Goal: Task Accomplishment & Management: Manage account settings

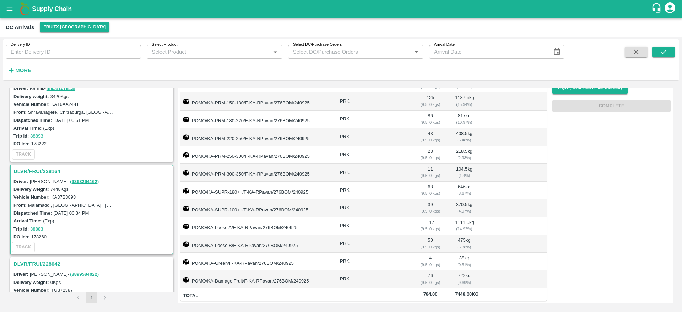
scroll to position [19, 0]
click at [40, 172] on h3 "DLVR/FRUI/228164" at bounding box center [92, 172] width 158 height 9
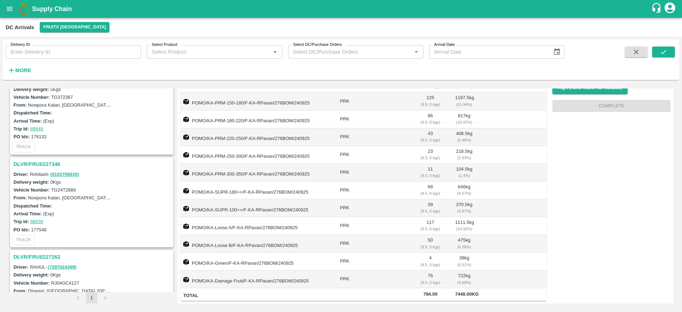
scroll to position [215, 0]
click at [32, 161] on h3 "DLVR/FRUI/227346" at bounding box center [92, 161] width 158 height 9
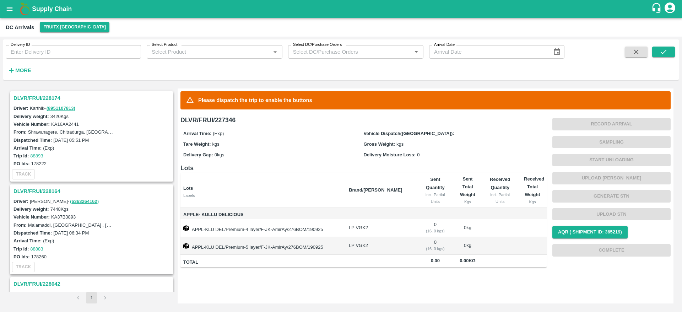
click at [32, 100] on h3 "DLVR/FRUI/228174" at bounding box center [92, 97] width 158 height 9
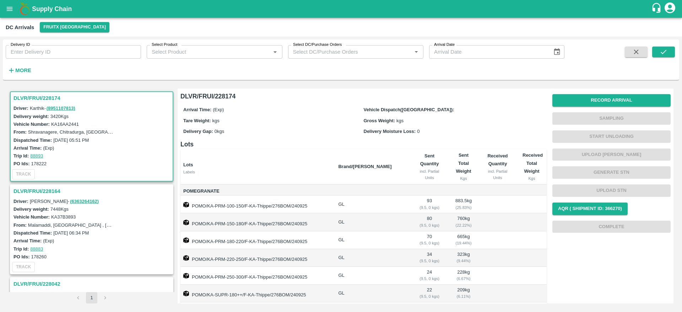
click at [37, 103] on div "DLVR/FRUI/228174" at bounding box center [92, 98] width 162 height 12
click at [37, 98] on h3 "DLVR/FRUI/228174" at bounding box center [92, 97] width 158 height 9
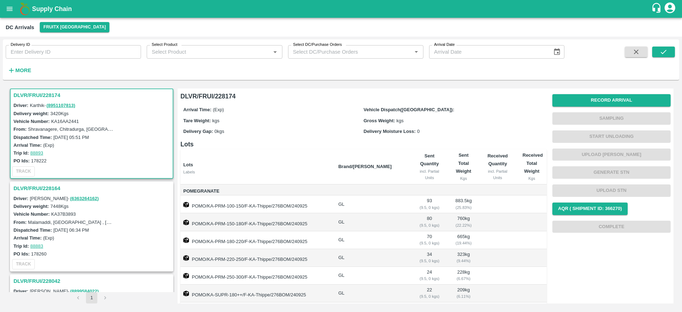
click at [48, 187] on h3 "DLVR/FRUI/228164" at bounding box center [92, 188] width 158 height 9
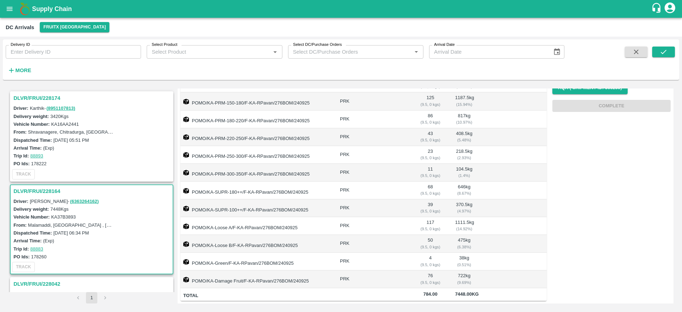
click at [37, 92] on div "DLVR/FRUI/228174" at bounding box center [92, 98] width 162 height 12
click at [34, 98] on h3 "DLVR/FRUI/228174" at bounding box center [92, 97] width 158 height 9
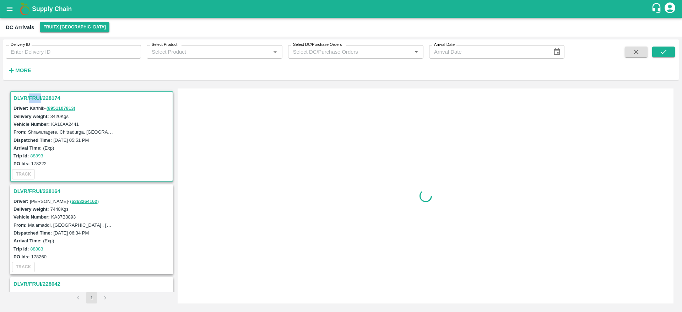
click at [34, 98] on h3 "DLVR/FRUI/228174" at bounding box center [92, 97] width 158 height 9
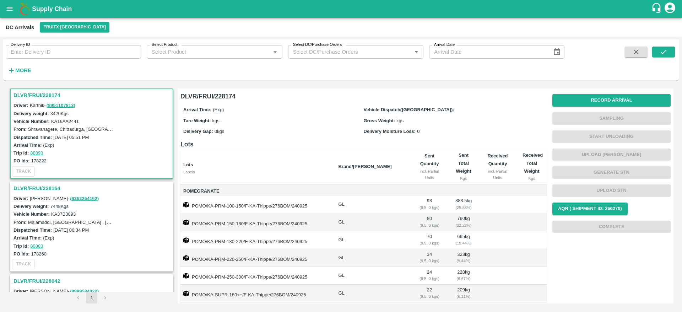
click at [25, 95] on h3 "DLVR/FRUI/228174" at bounding box center [92, 95] width 158 height 9
click at [604, 100] on button "Record Arrival" at bounding box center [611, 100] width 118 height 12
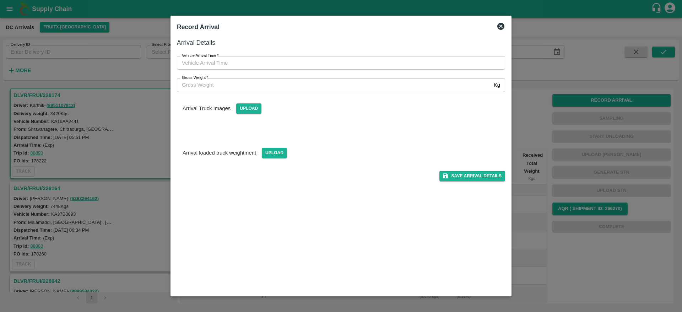
type input "DD/MM/YYYY hh:mm aa"
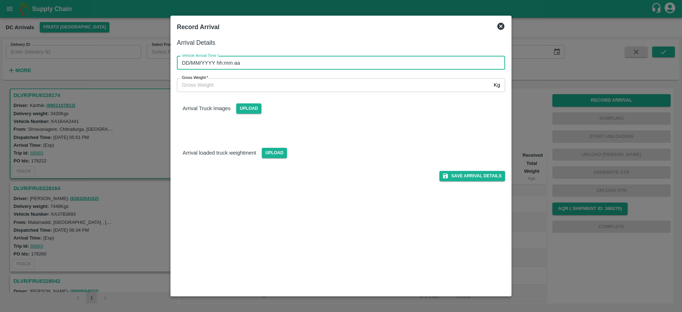
click at [316, 61] on input "DD/MM/YYYY hh:mm aa" at bounding box center [338, 62] width 323 height 13
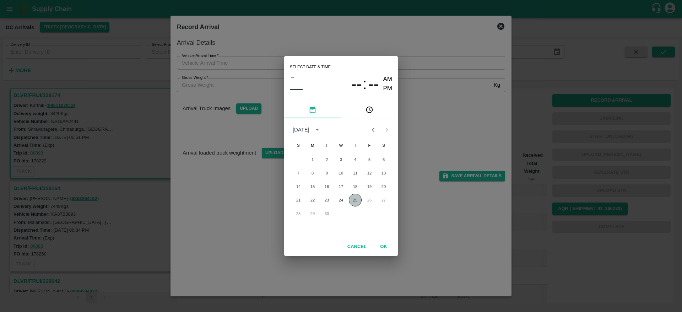
click at [353, 199] on button "25" at bounding box center [355, 200] width 13 height 13
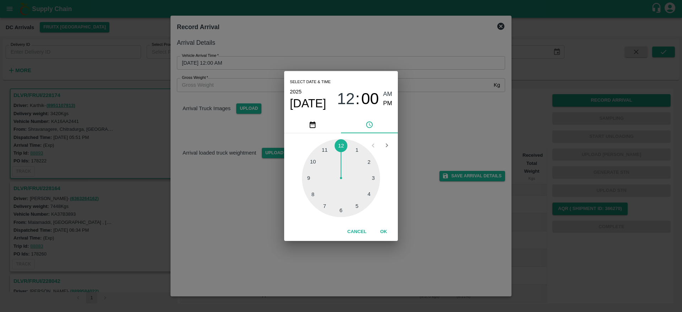
click at [377, 178] on div at bounding box center [341, 178] width 78 height 78
type input "[DATE] 03:00 AM"
click at [383, 232] on button "OK" at bounding box center [383, 231] width 23 height 12
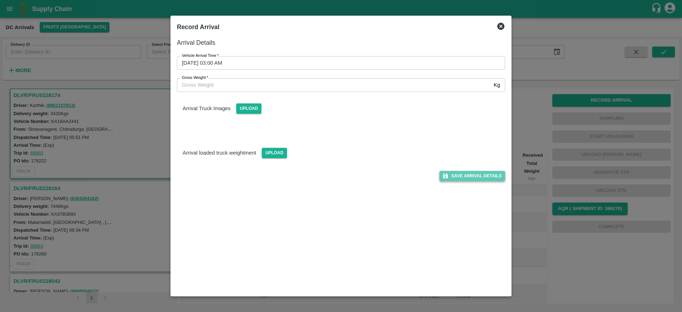
click at [457, 173] on button "Save Arrival Details" at bounding box center [472, 176] width 66 height 10
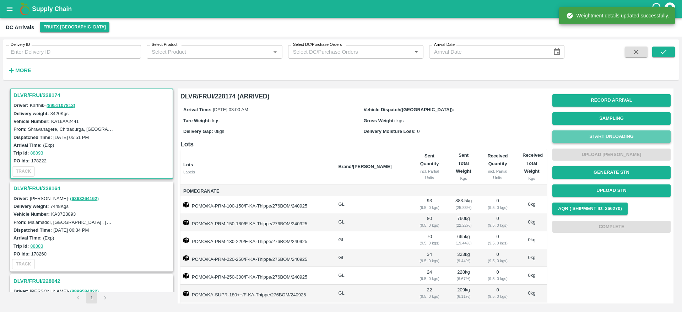
click at [602, 139] on button "Start Unloading" at bounding box center [611, 136] width 118 height 12
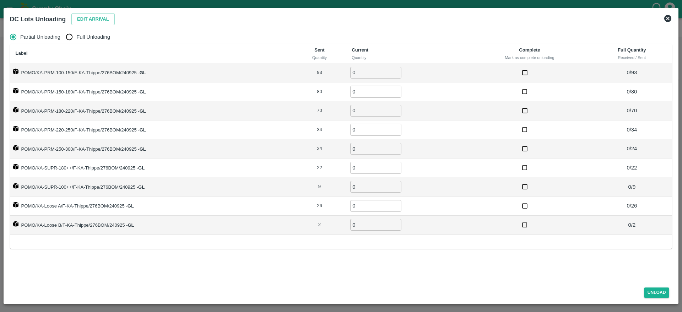
click at [100, 31] on label "Full Unloading" at bounding box center [86, 37] width 48 height 14
click at [76, 31] on input "Full Unloading" at bounding box center [69, 37] width 14 height 14
radio input "true"
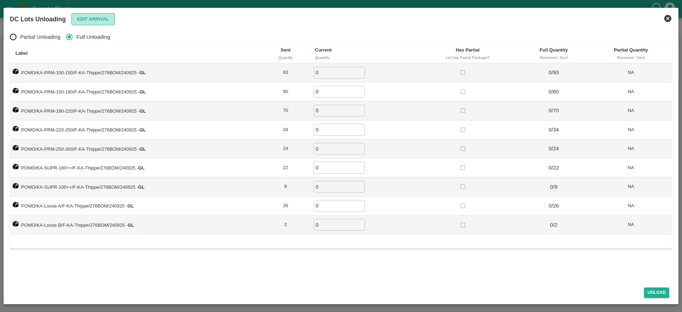
click at [92, 17] on button "Edit Arrival" at bounding box center [92, 19] width 43 height 12
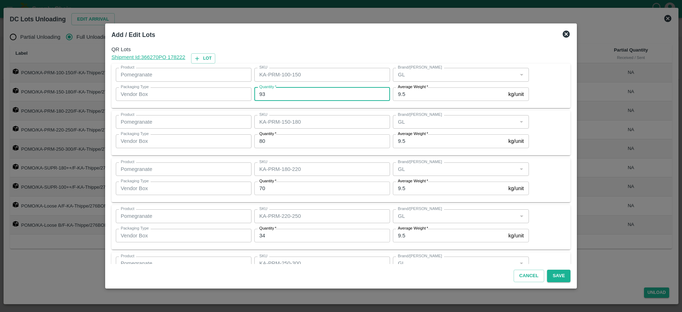
click at [285, 97] on input "93" at bounding box center [322, 93] width 136 height 13
type input "97"
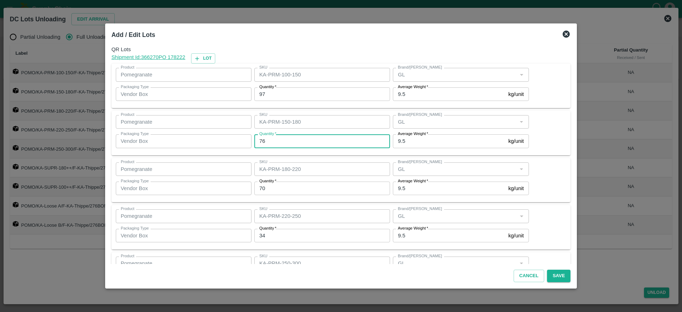
type input "76"
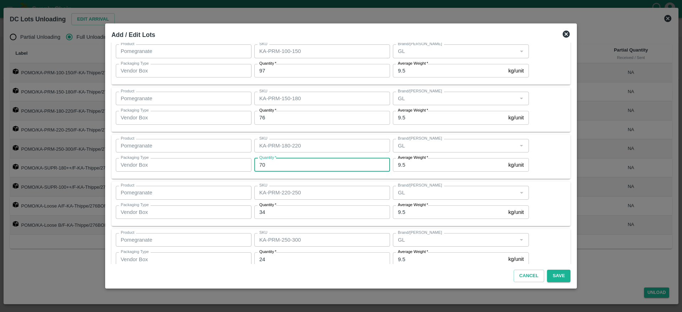
scroll to position [36, 0]
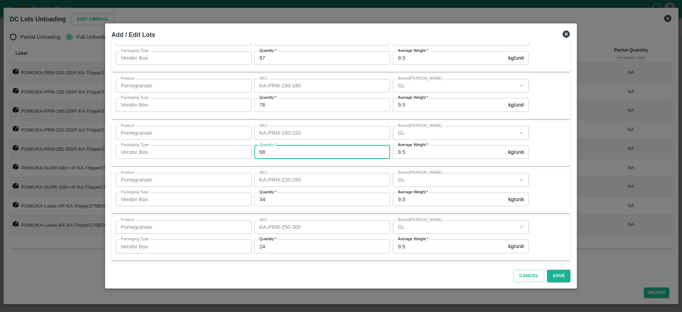
type input "68"
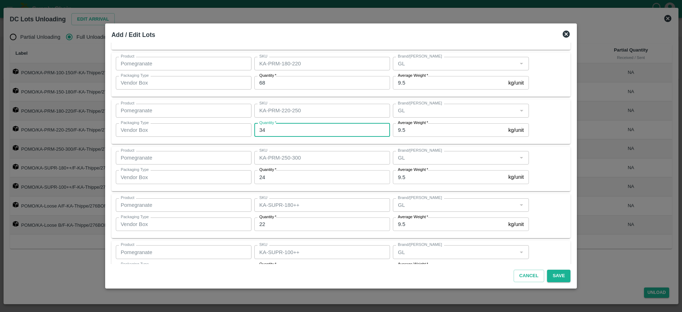
scroll to position [109, 0]
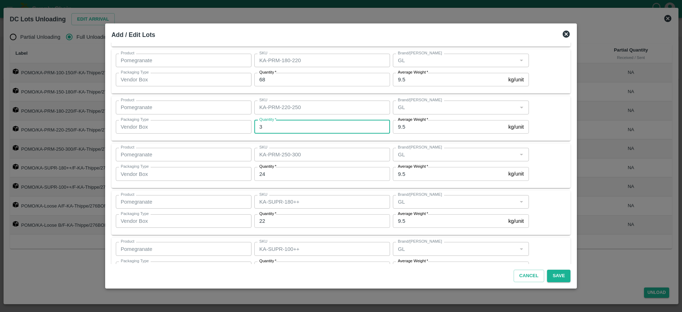
type input "34"
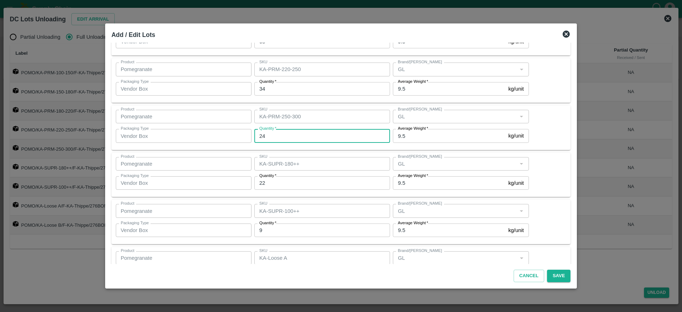
scroll to position [148, 0]
type input "25"
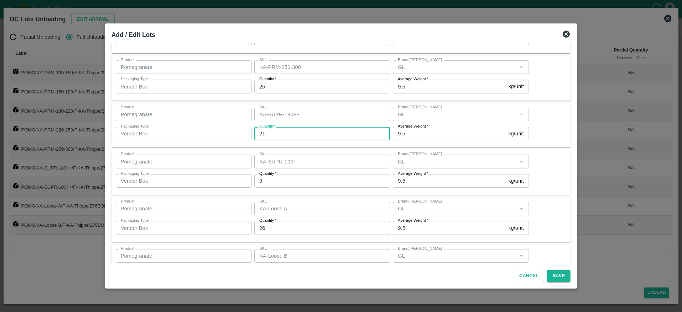
type input "20"
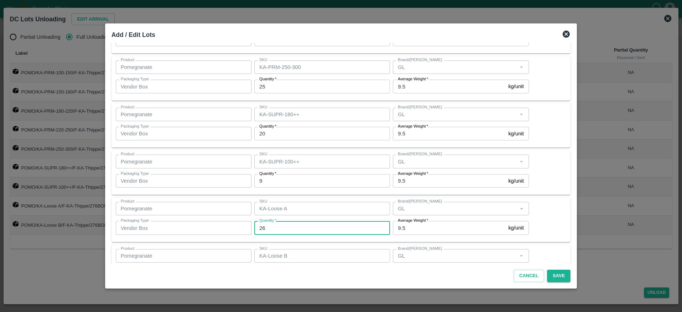
scroll to position [227, 0]
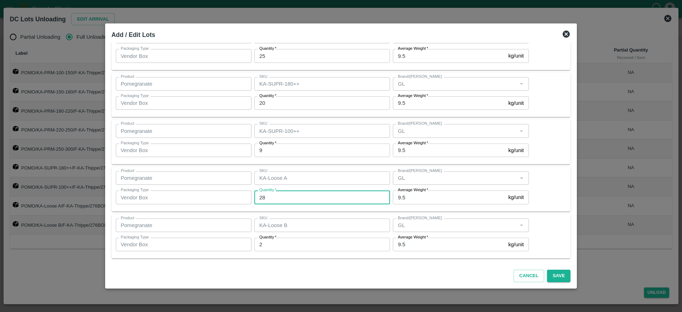
type input "28"
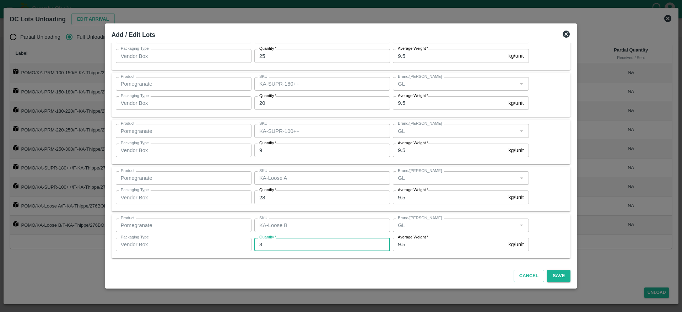
type input "3"
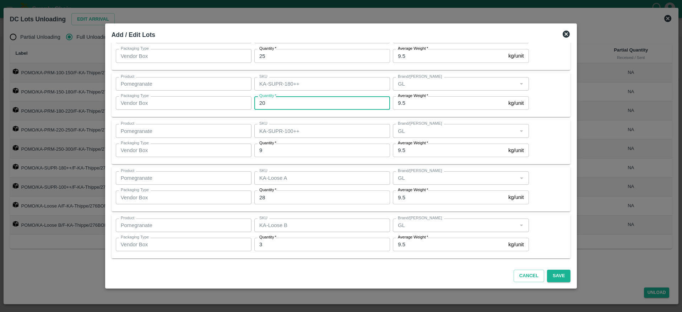
click at [291, 104] on input "20" at bounding box center [322, 102] width 136 height 13
type input "2"
type input "21"
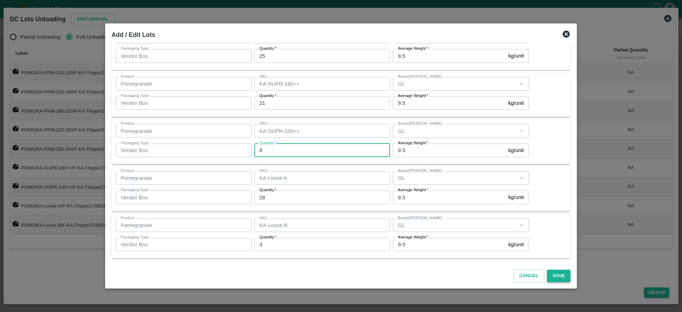
type input "8"
click at [554, 279] on button "Save" at bounding box center [558, 276] width 23 height 12
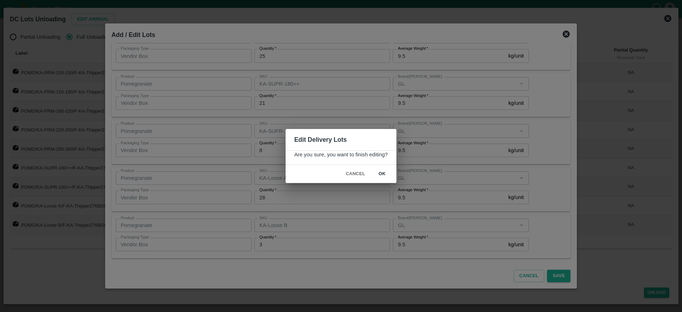
click at [381, 167] on div "Cancel ok" at bounding box center [340, 174] width 110 height 18
click at [379, 174] on button "ok" at bounding box center [382, 174] width 23 height 12
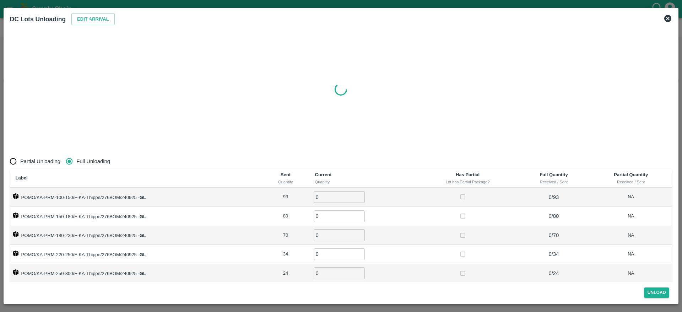
radio input "true"
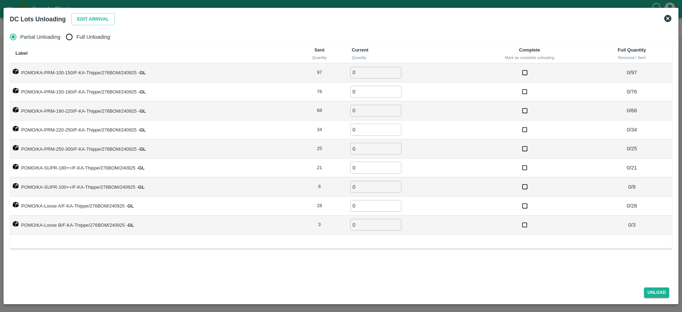
click at [97, 37] on span "Full Unloading" at bounding box center [93, 37] width 34 height 8
click at [76, 37] on input "Full Unloading" at bounding box center [69, 37] width 14 height 14
radio input "true"
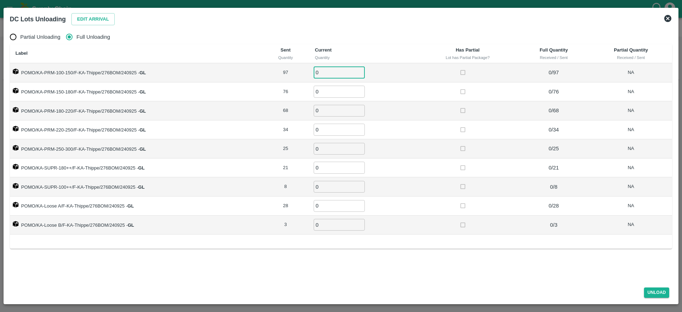
click at [325, 77] on input "0" at bounding box center [339, 73] width 51 height 12
type input "97"
type input "76"
type input "68"
type input "34"
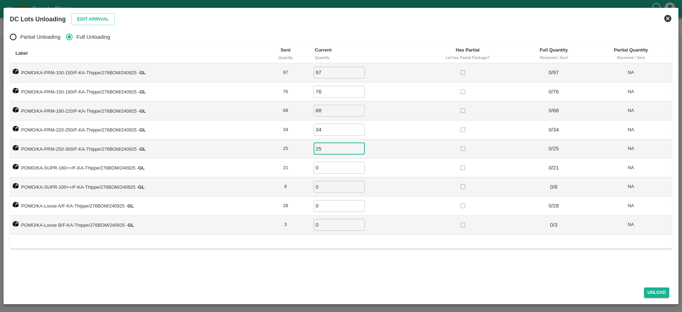
type input "25"
type input "21"
type input "8"
type input "28"
type input "3"
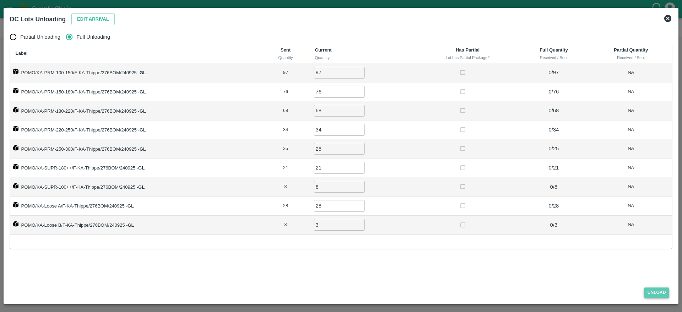
click at [650, 292] on button "Unload" at bounding box center [657, 292] width 26 height 10
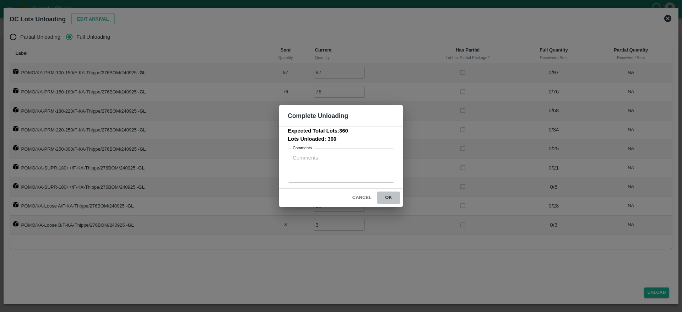
click at [393, 195] on button "ok" at bounding box center [388, 197] width 23 height 12
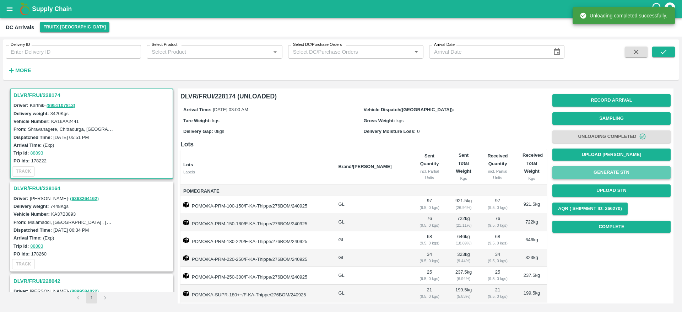
click at [608, 172] on button "Generate STN" at bounding box center [611, 172] width 118 height 12
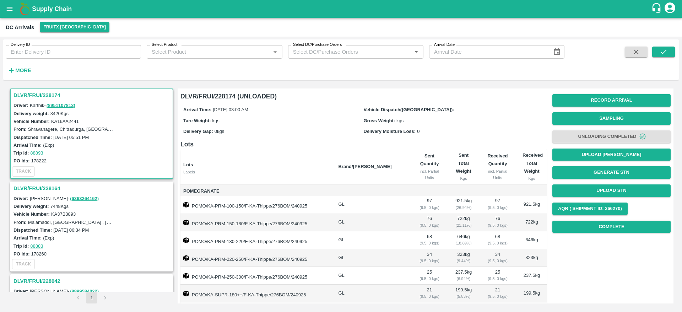
click at [28, 188] on h3 "DLVR/FRUI/228164" at bounding box center [92, 188] width 158 height 9
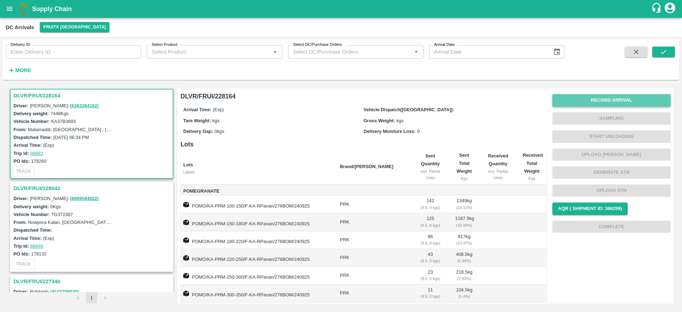
click at [601, 102] on button "Record Arrival" at bounding box center [611, 100] width 118 height 12
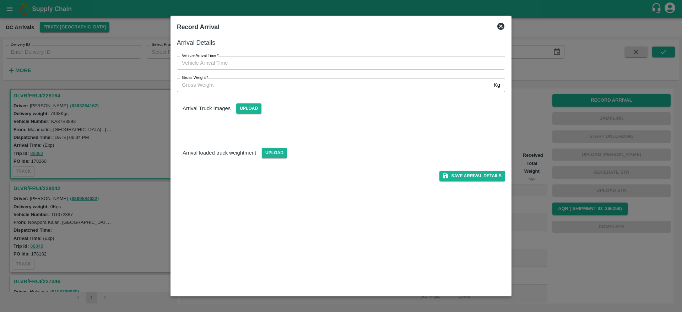
type input "DD/MM/YYYY hh:mm aa"
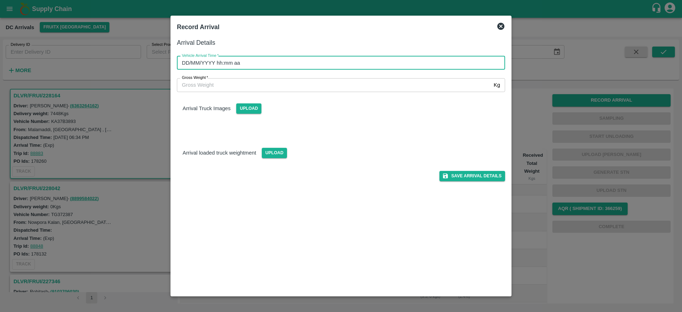
click at [270, 67] on input "DD/MM/YYYY hh:mm aa" at bounding box center [338, 62] width 323 height 13
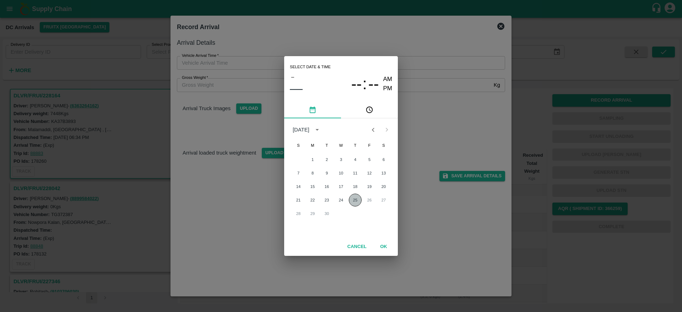
click at [353, 201] on button "25" at bounding box center [355, 200] width 13 height 13
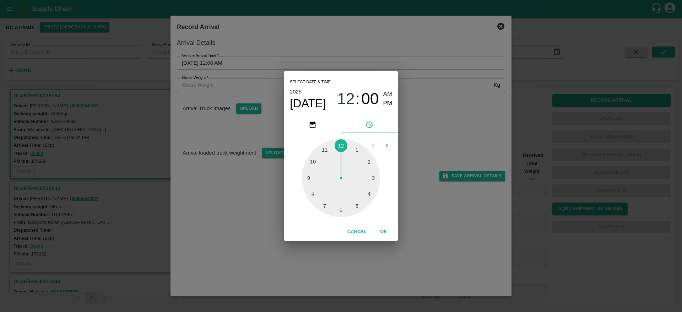
click at [315, 193] on div at bounding box center [341, 178] width 78 height 78
type input "[DATE] 08:00 AM"
click at [382, 235] on button "OK" at bounding box center [383, 231] width 23 height 12
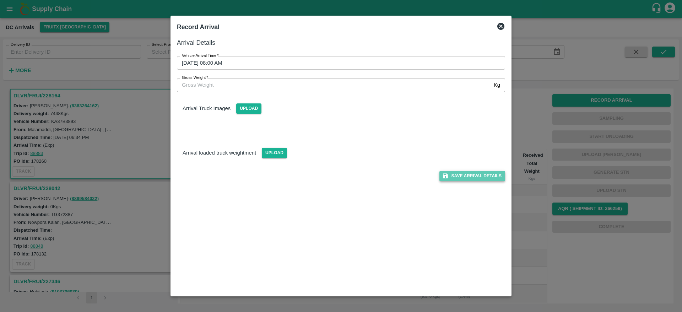
click at [477, 176] on button "Save Arrival Details" at bounding box center [472, 176] width 66 height 10
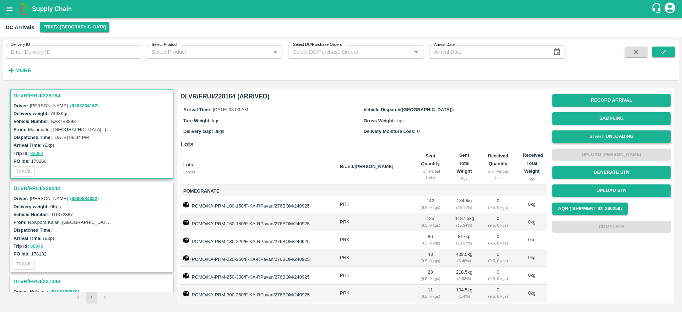
click at [601, 134] on button "Start Unloading" at bounding box center [611, 136] width 118 height 12
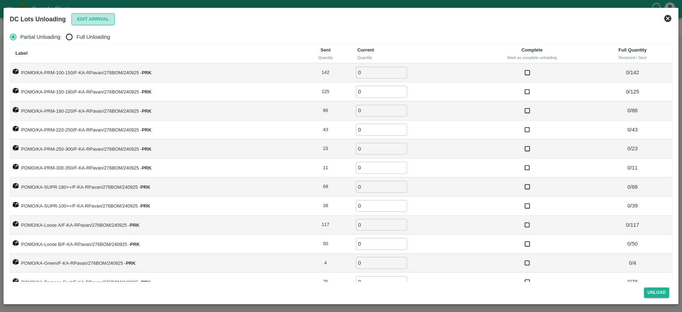
click at [85, 22] on button "Edit Arrival" at bounding box center [92, 19] width 43 height 12
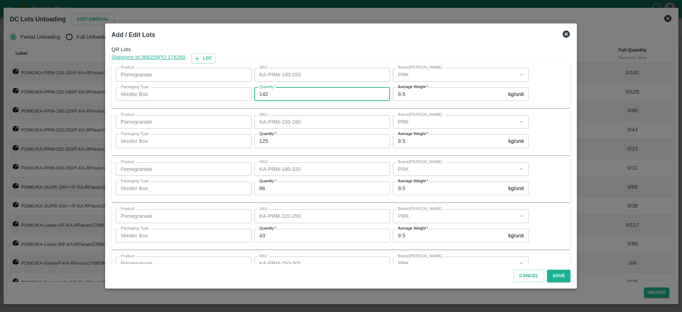
click at [279, 91] on input "142" at bounding box center [322, 93] width 136 height 13
type input "141"
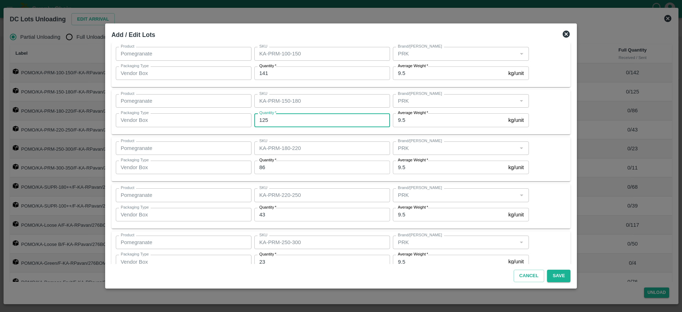
scroll to position [10, 0]
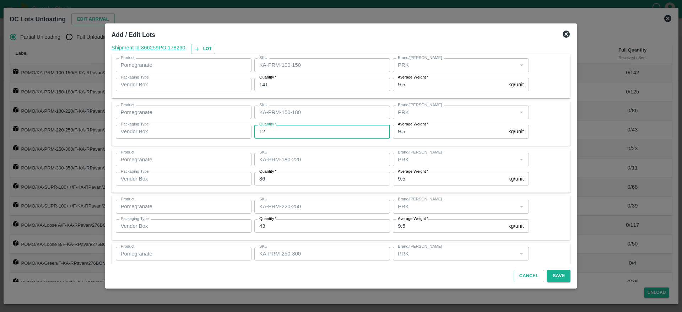
type input "125"
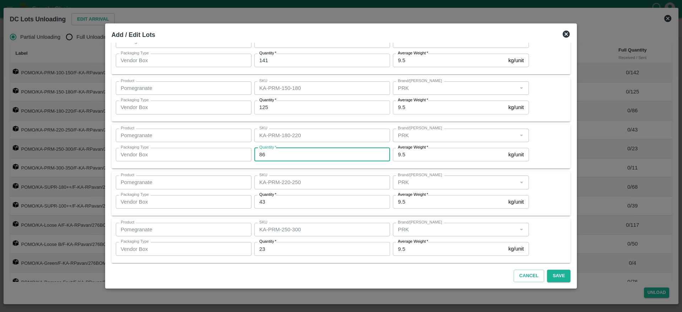
scroll to position [34, 0]
type input "86"
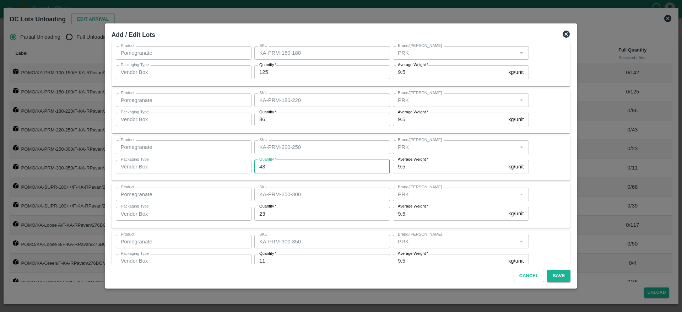
scroll to position [82, 0]
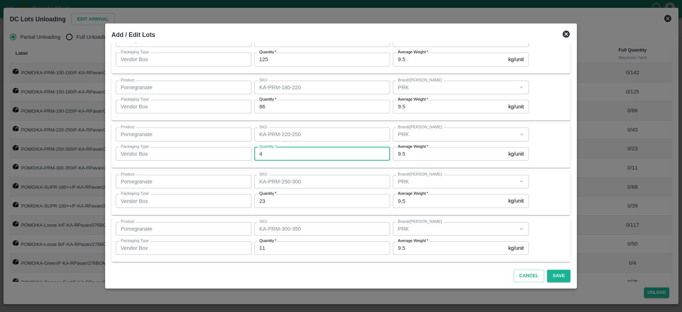
type input "43"
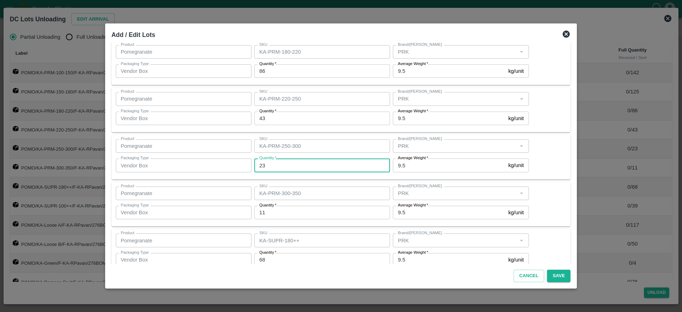
scroll to position [120, 0]
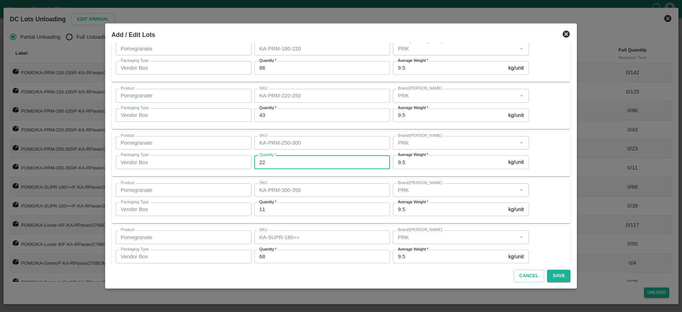
type input "22"
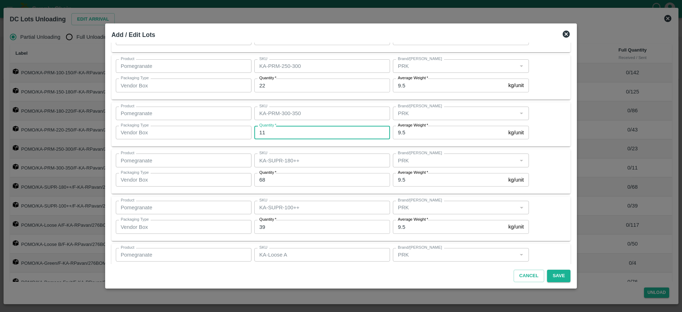
scroll to position [200, 0]
type input "11"
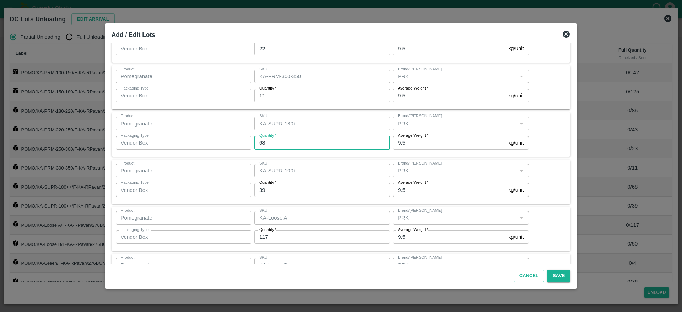
scroll to position [245, 0]
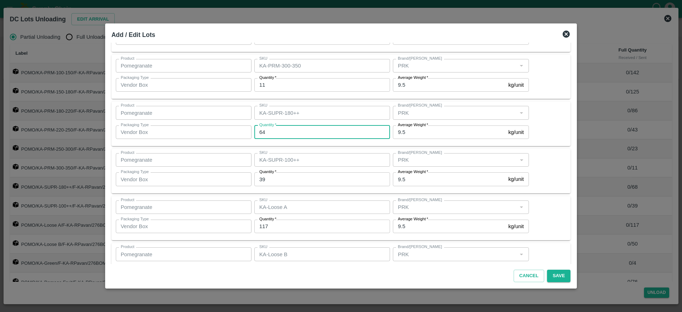
type input "64"
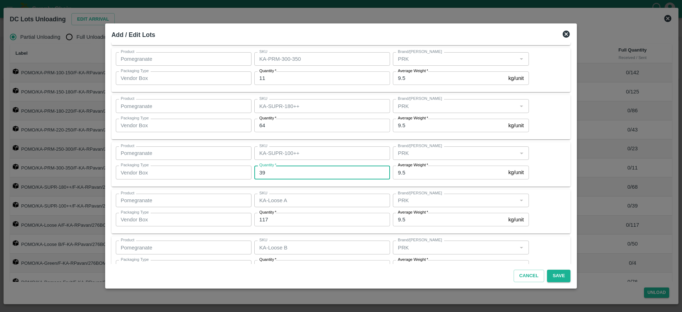
scroll to position [255, 0]
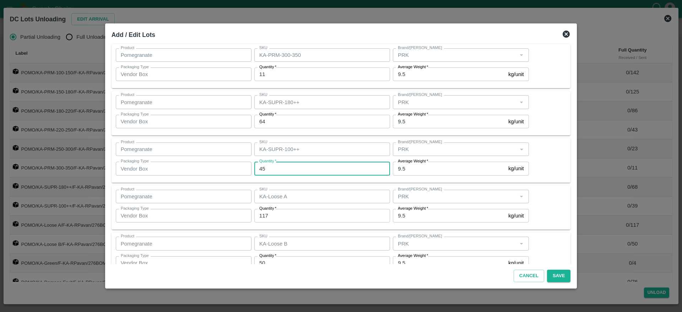
type input "45"
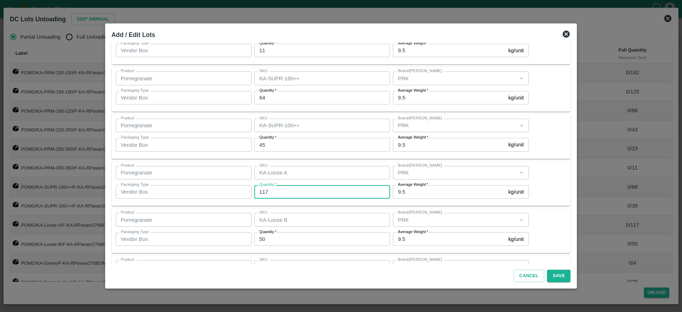
scroll to position [288, 0]
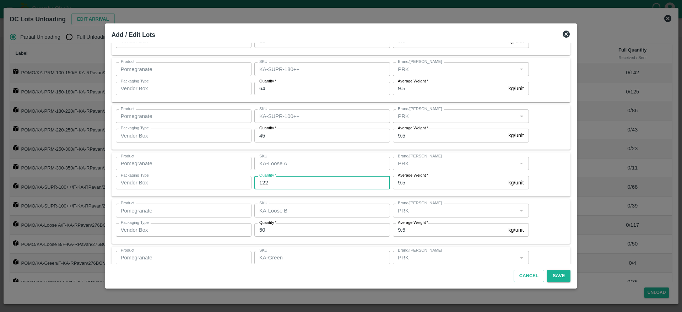
type input "122"
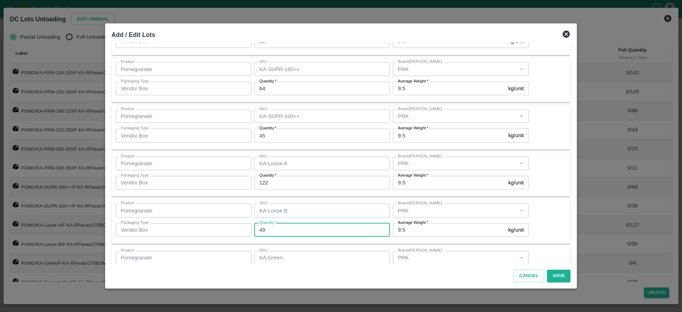
scroll to position [335, 0]
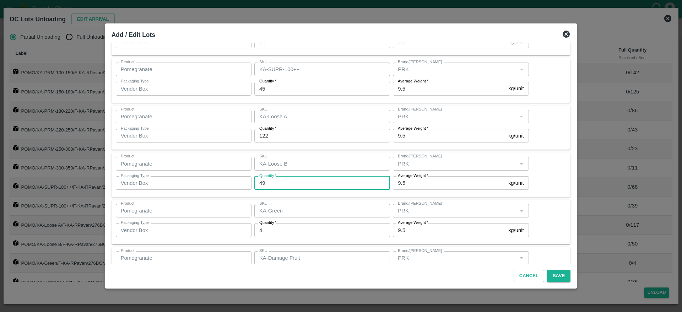
type input "4"
type input "46"
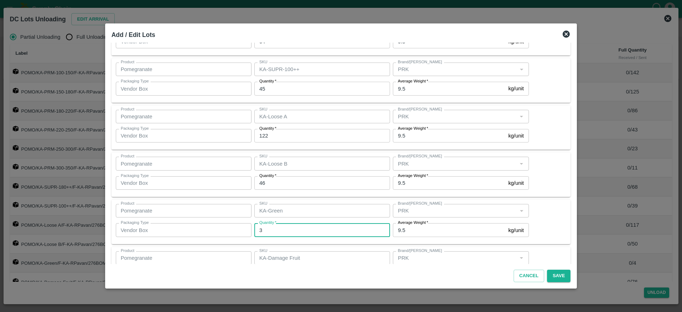
scroll to position [368, 0]
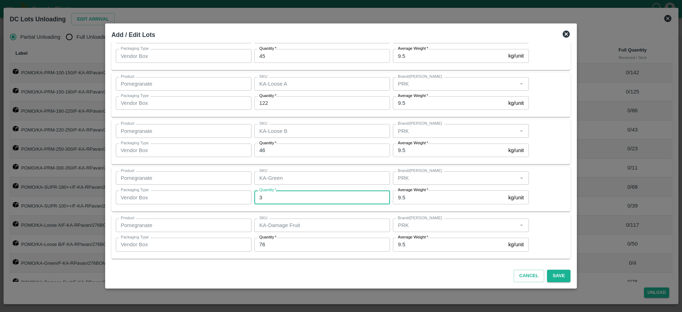
type input "3"
click at [552, 278] on button "Save" at bounding box center [558, 276] width 23 height 12
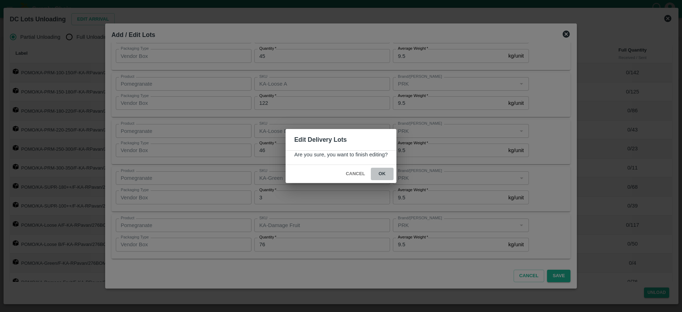
click at [377, 171] on button "ok" at bounding box center [382, 174] width 23 height 12
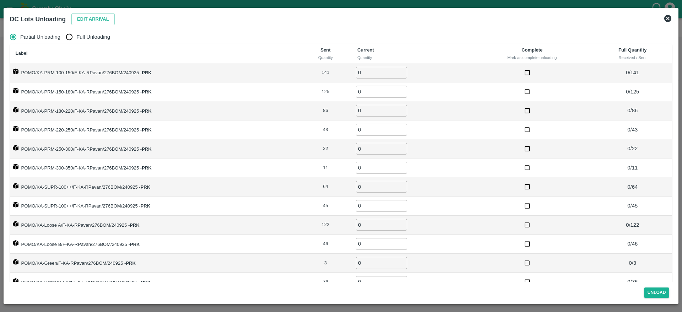
click at [87, 39] on span "Full Unloading" at bounding box center [93, 37] width 34 height 8
click at [76, 39] on input "Full Unloading" at bounding box center [69, 37] width 14 height 14
radio input "true"
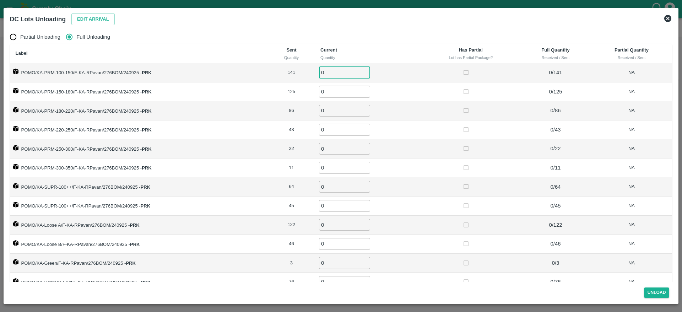
click at [328, 72] on input "0" at bounding box center [344, 73] width 51 height 12
type input "141"
type input "125"
type input "86"
type input "43"
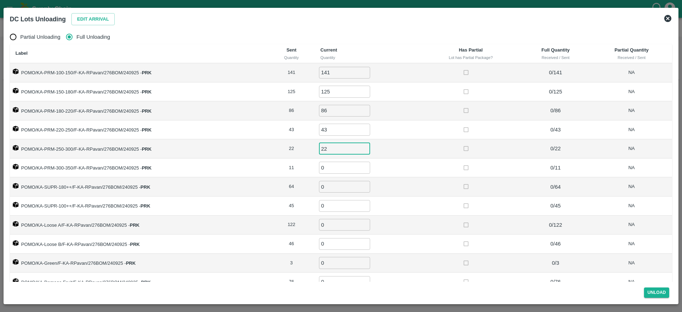
type input "22"
type input "11"
type input "64"
type input "45"
type input "122"
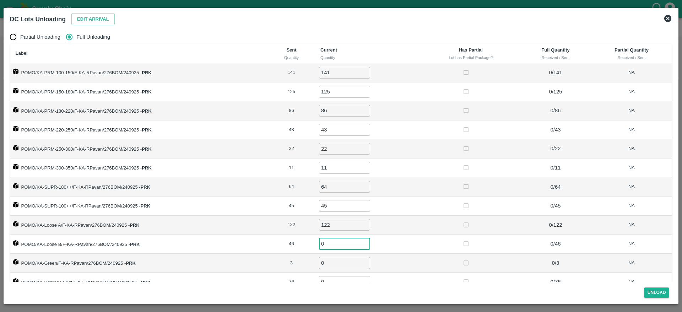
scroll to position [11, 0]
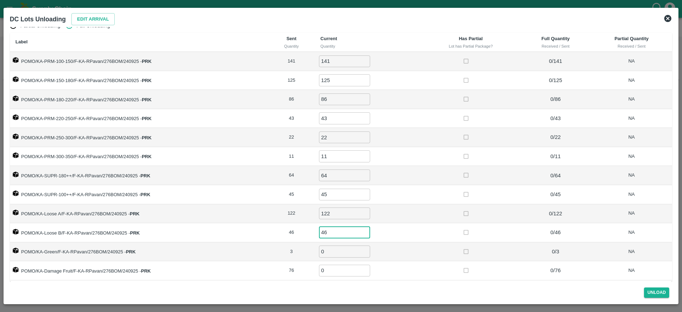
type input "46"
type input "3"
type input "76"
click at [658, 294] on button "Unload" at bounding box center [657, 292] width 26 height 10
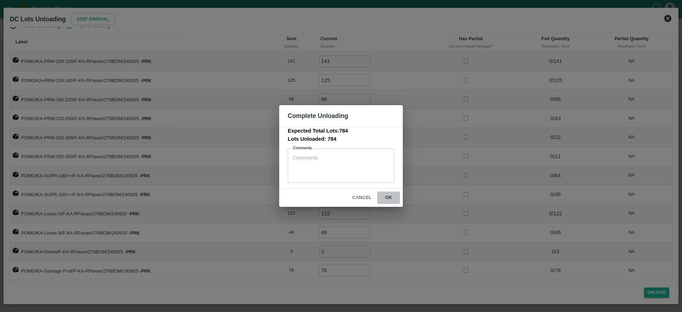
click at [391, 198] on button "ok" at bounding box center [388, 197] width 23 height 12
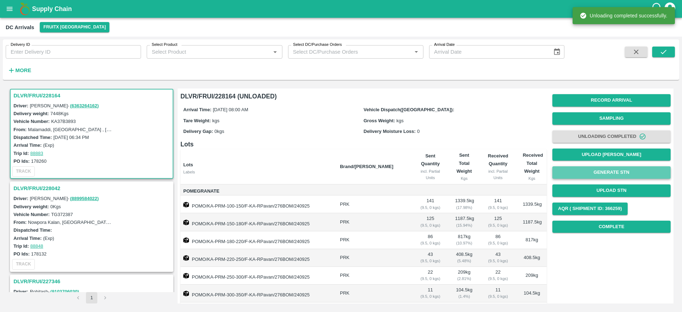
click at [608, 172] on button "Generate STN" at bounding box center [611, 172] width 118 height 12
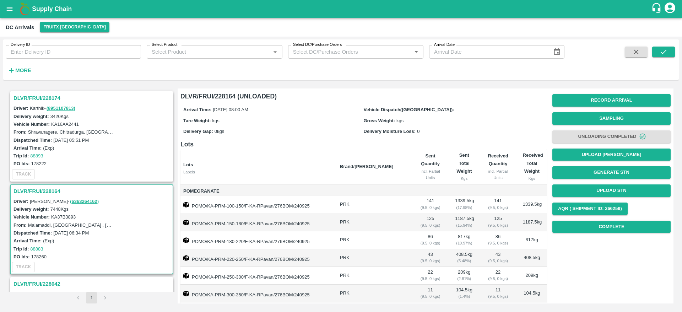
click at [37, 98] on h3 "DLVR/FRUI/228174" at bounding box center [92, 97] width 158 height 9
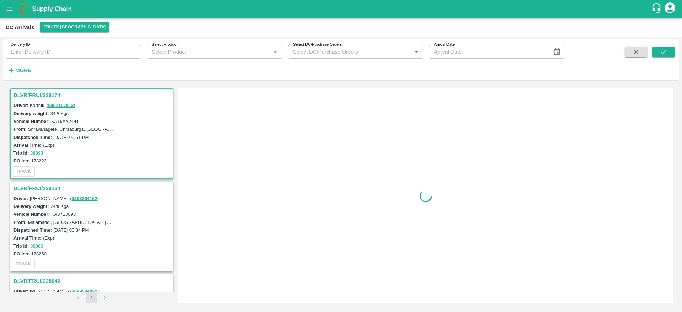
click at [37, 97] on h3 "DLVR/FRUI/228174" at bounding box center [92, 95] width 158 height 9
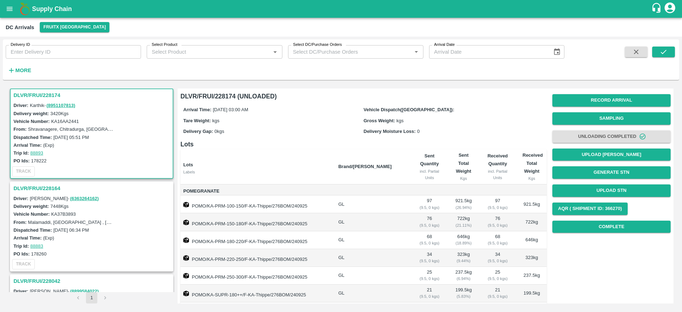
scroll to position [76, 0]
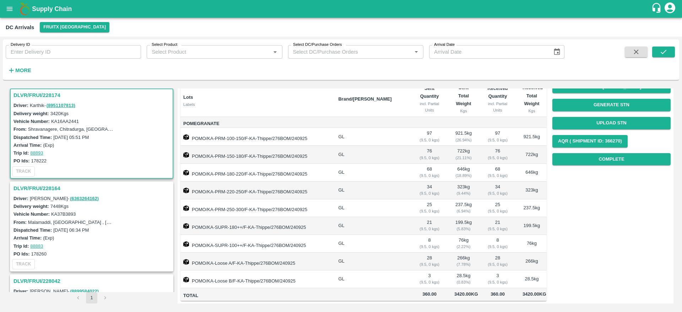
click at [50, 186] on h3 "DLVR/FRUI/228164" at bounding box center [92, 188] width 158 height 9
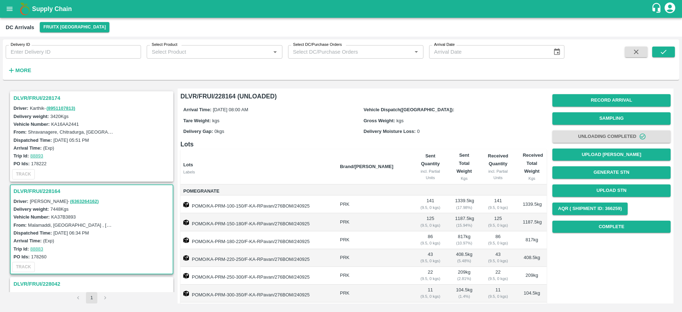
click at [28, 101] on h3 "DLVR/FRUI/228174" at bounding box center [92, 97] width 158 height 9
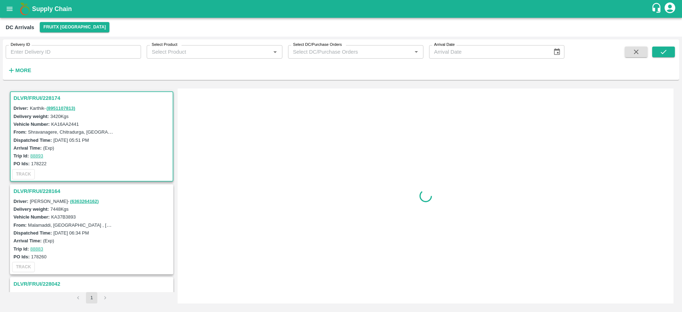
scroll to position [3, 0]
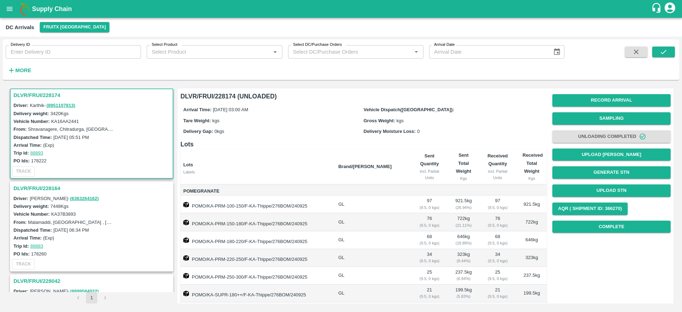
click at [17, 94] on h3 "DLVR/FRUI/228174" at bounding box center [92, 95] width 158 height 9
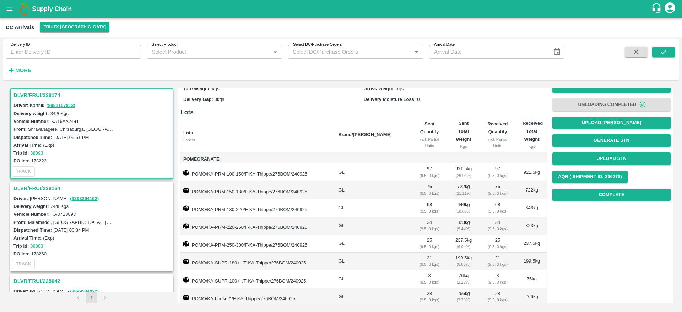
scroll to position [0, 0]
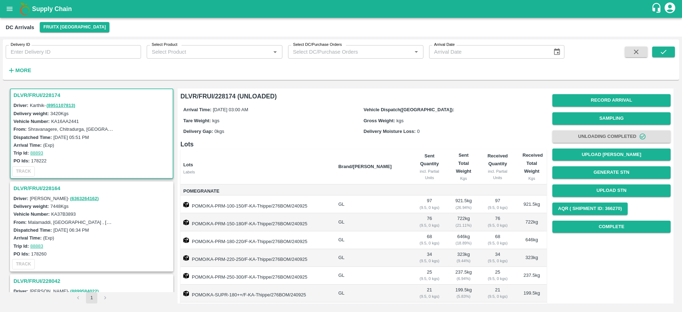
click at [31, 91] on h3 "DLVR/FRUI/228174" at bounding box center [92, 95] width 158 height 9
click at [606, 187] on button "Upload STN" at bounding box center [611, 190] width 118 height 12
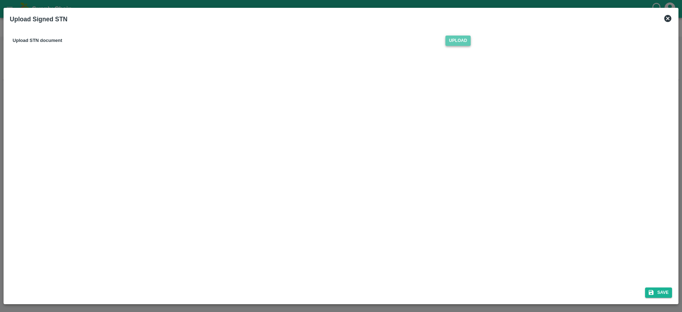
click at [455, 40] on span "Upload" at bounding box center [457, 41] width 25 height 10
click at [0, 0] on input "Upload" at bounding box center [0, 0] width 0 height 0
click at [649, 291] on icon "submit" at bounding box center [651, 292] width 5 height 5
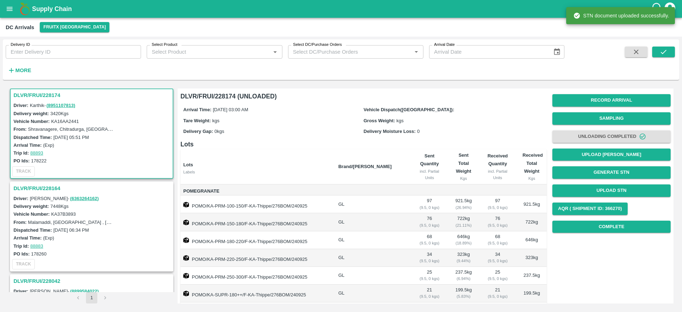
click at [42, 187] on h3 "DLVR/FRUI/228164" at bounding box center [92, 188] width 158 height 9
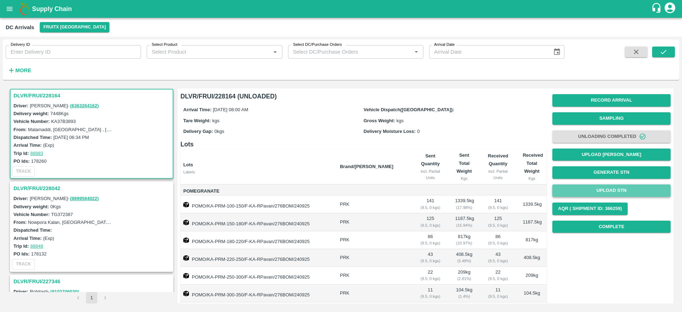
click at [613, 187] on button "Upload STN" at bounding box center [611, 190] width 118 height 12
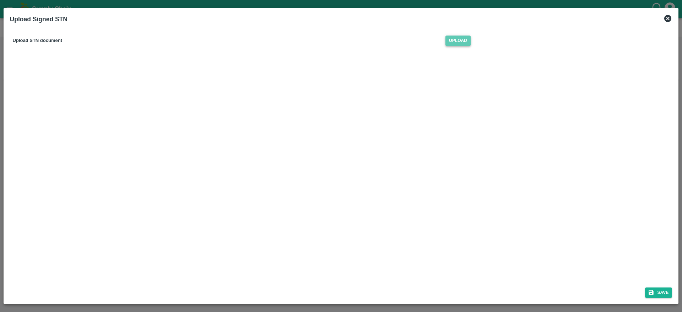
click at [464, 40] on span "Upload" at bounding box center [457, 41] width 25 height 10
click at [0, 0] on input "Upload" at bounding box center [0, 0] width 0 height 0
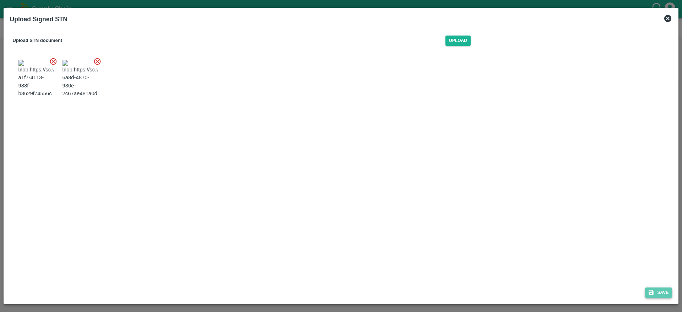
click at [655, 290] on button "Save" at bounding box center [658, 292] width 27 height 10
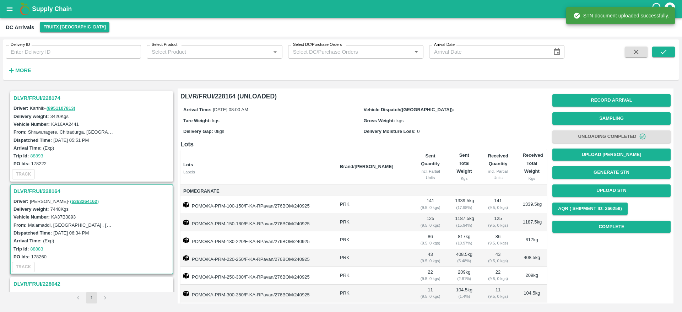
click at [44, 99] on h3 "DLVR/FRUI/228174" at bounding box center [92, 97] width 158 height 9
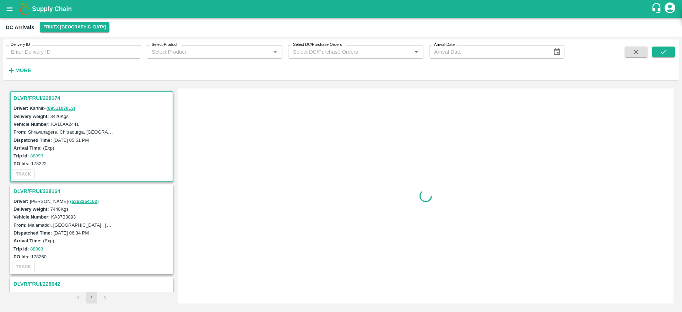
scroll to position [3, 0]
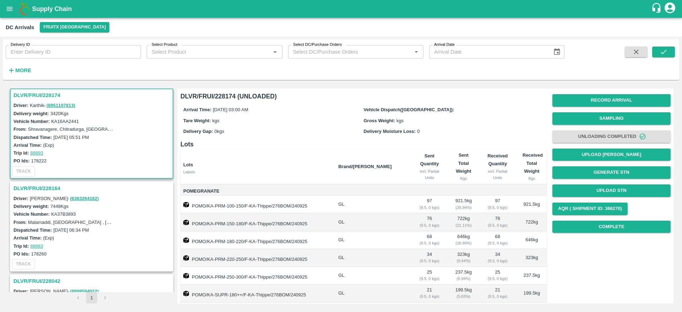
click at [39, 96] on h3 "DLVR/FRUI/228174" at bounding box center [92, 95] width 158 height 9
click at [603, 225] on button "Complete" at bounding box center [611, 227] width 118 height 12
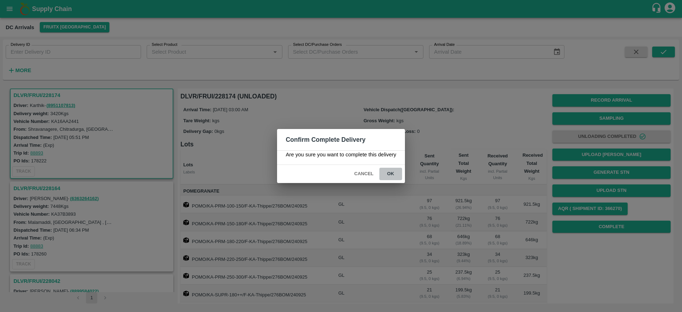
click at [393, 171] on button "ok" at bounding box center [390, 174] width 23 height 12
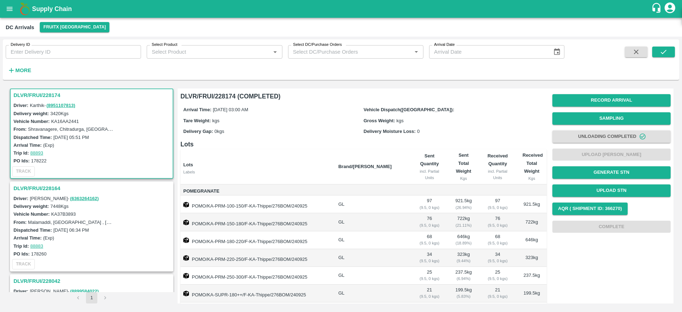
click at [39, 189] on h3 "DLVR/FRUI/228164" at bounding box center [92, 188] width 158 height 9
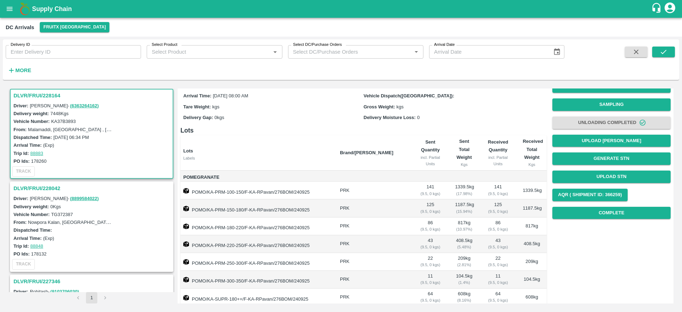
scroll to position [2, 0]
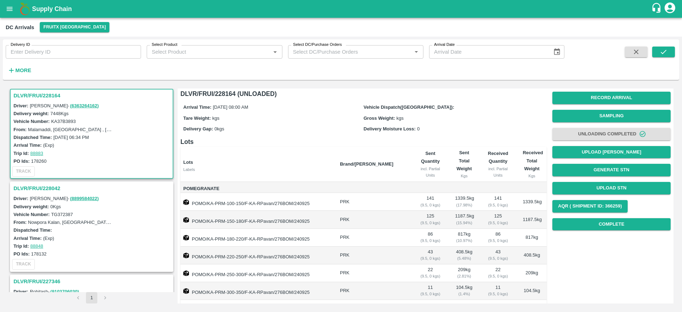
click at [603, 231] on div "Record Arrival Sampling Unloading Completed Upload Tare Weight Generate STN Upl…" at bounding box center [611, 161] width 118 height 144
click at [609, 226] on button "Complete" at bounding box center [611, 224] width 118 height 12
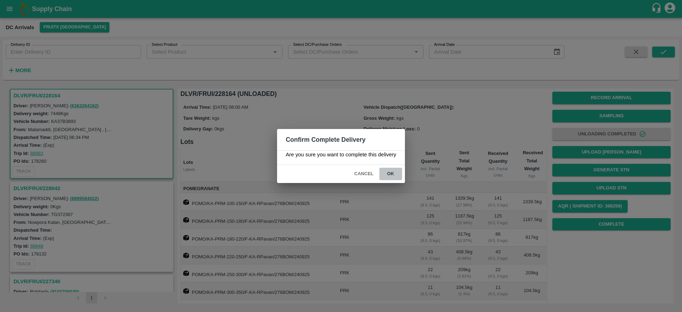
click at [392, 175] on button "ok" at bounding box center [390, 174] width 23 height 12
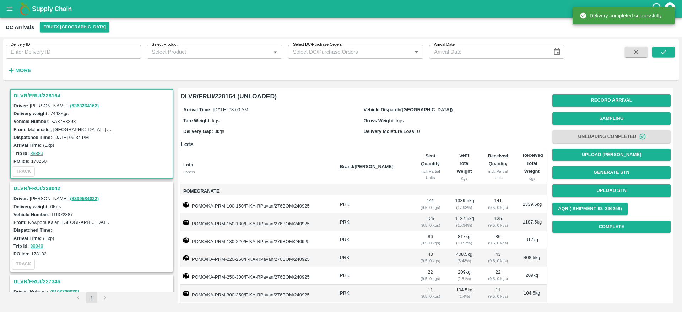
scroll to position [0, 0]
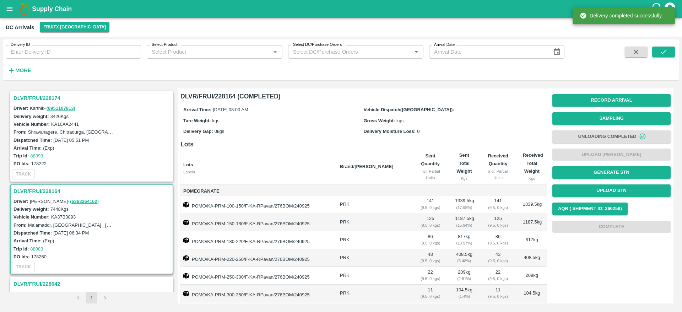
click at [31, 102] on h3 "DLVR/FRUI/228174" at bounding box center [92, 97] width 158 height 9
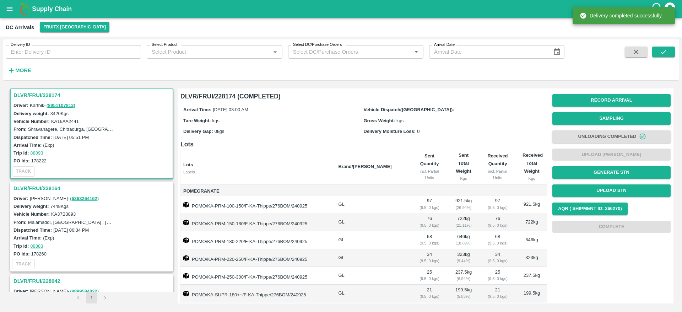
scroll to position [136, 0]
